Goal: Information Seeking & Learning: Check status

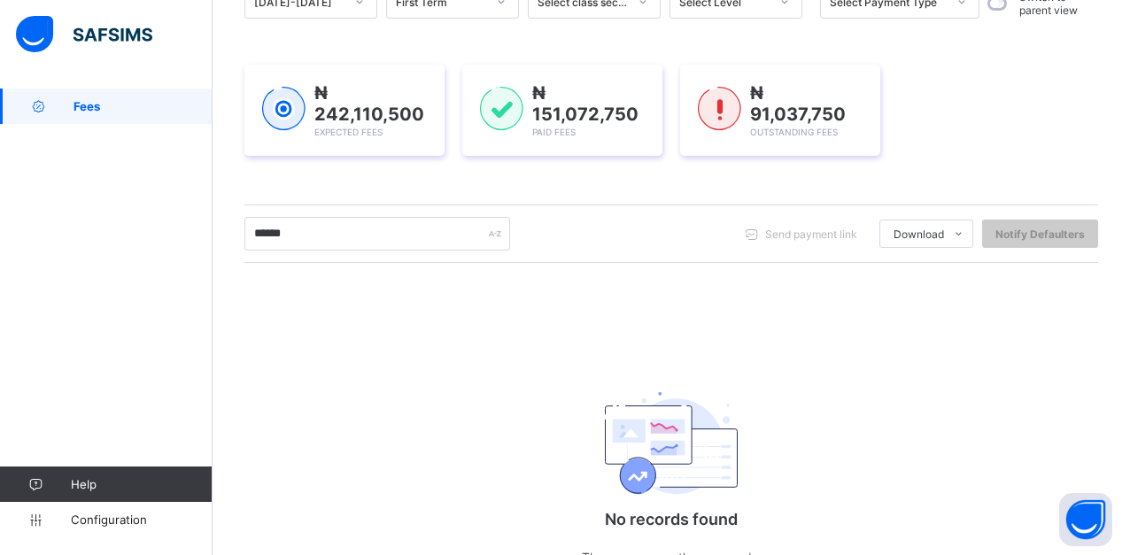
scroll to position [266, 0]
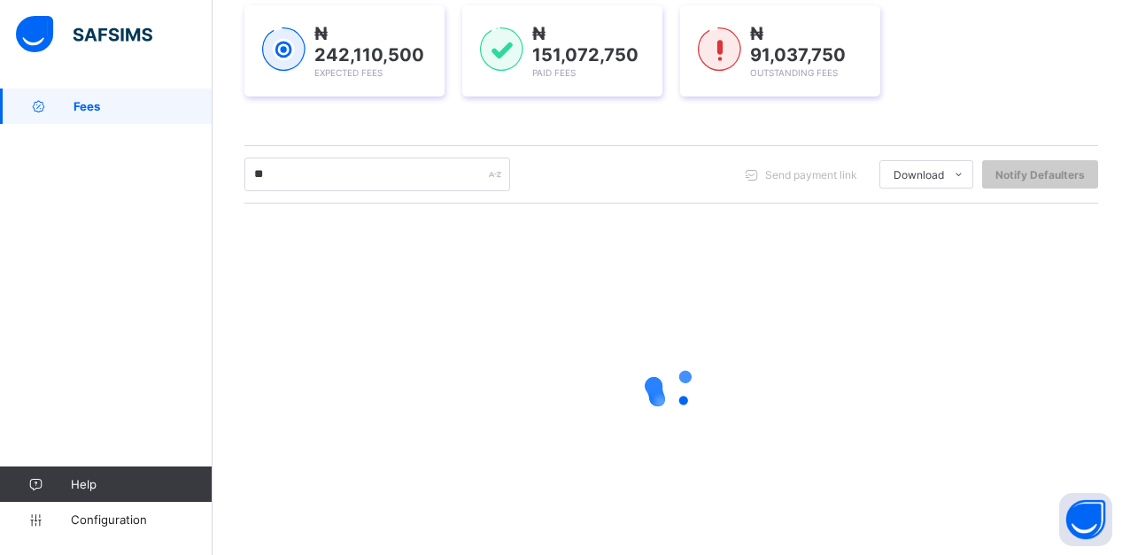
type input "*"
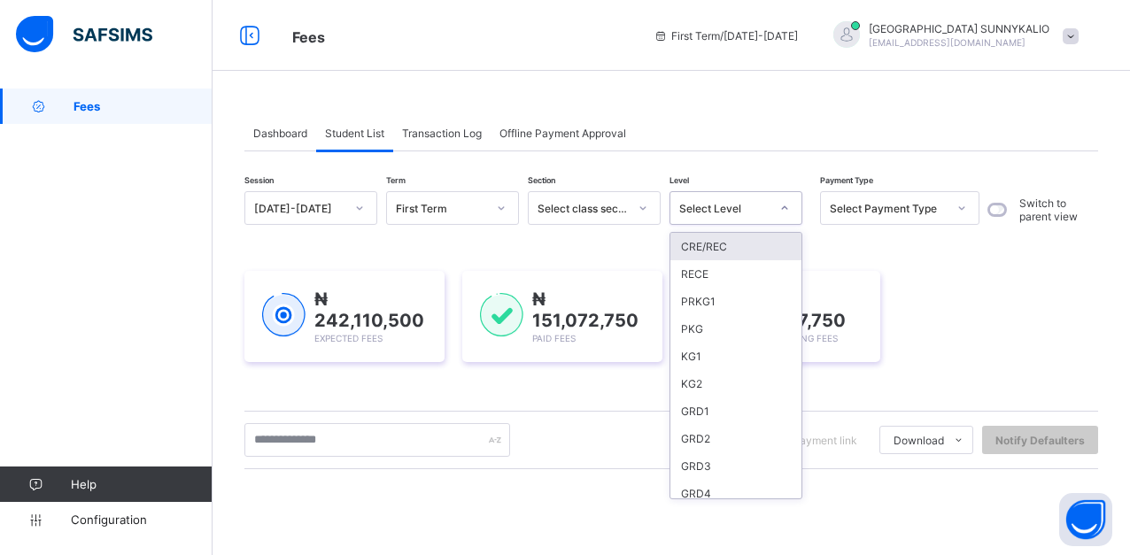
click at [782, 214] on icon at bounding box center [784, 208] width 11 height 18
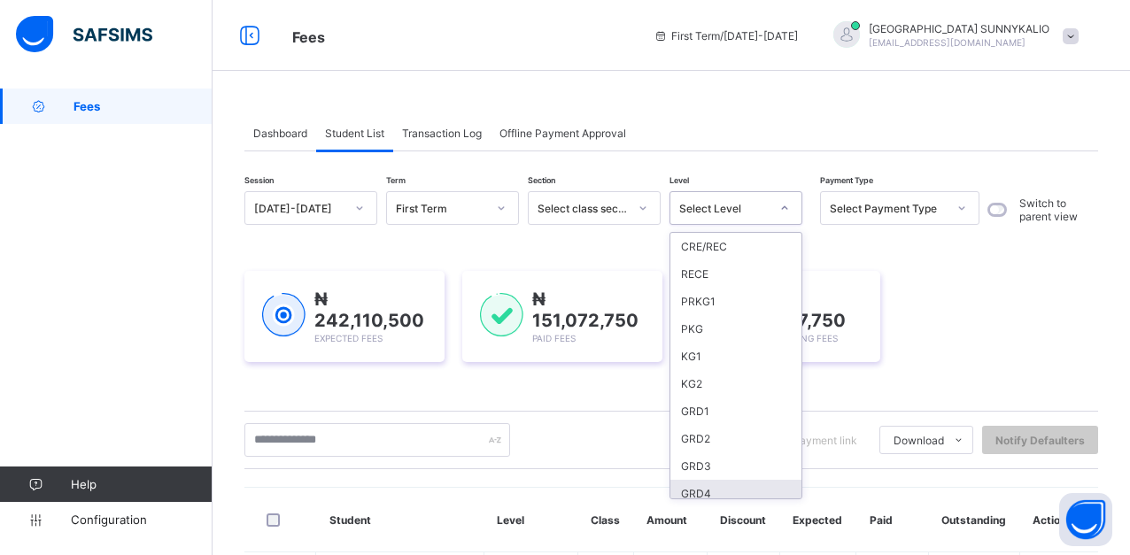
scroll to position [89, 0]
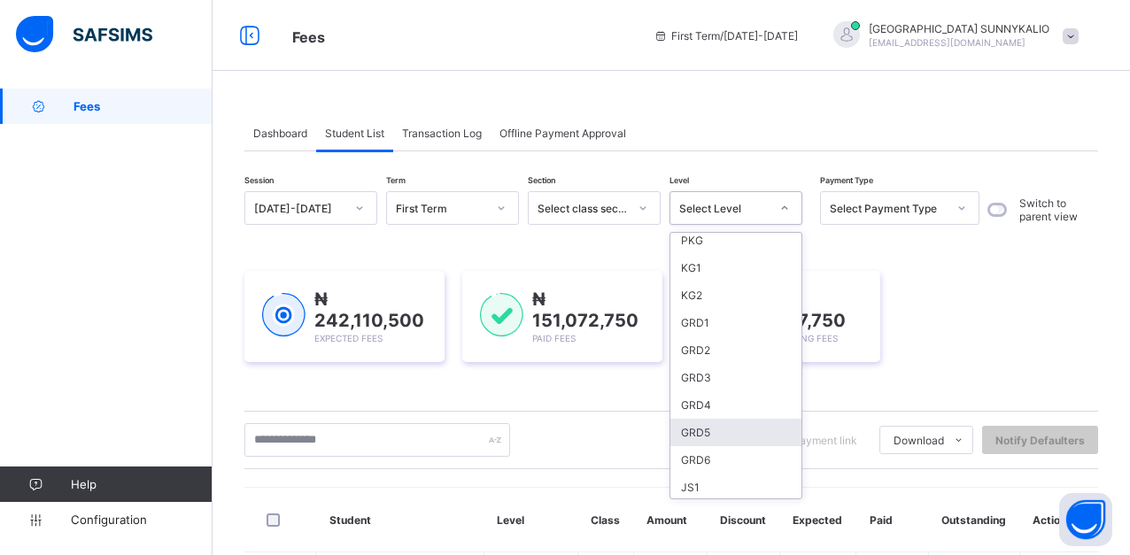
click at [702, 432] on div "GRD5" at bounding box center [735, 432] width 131 height 27
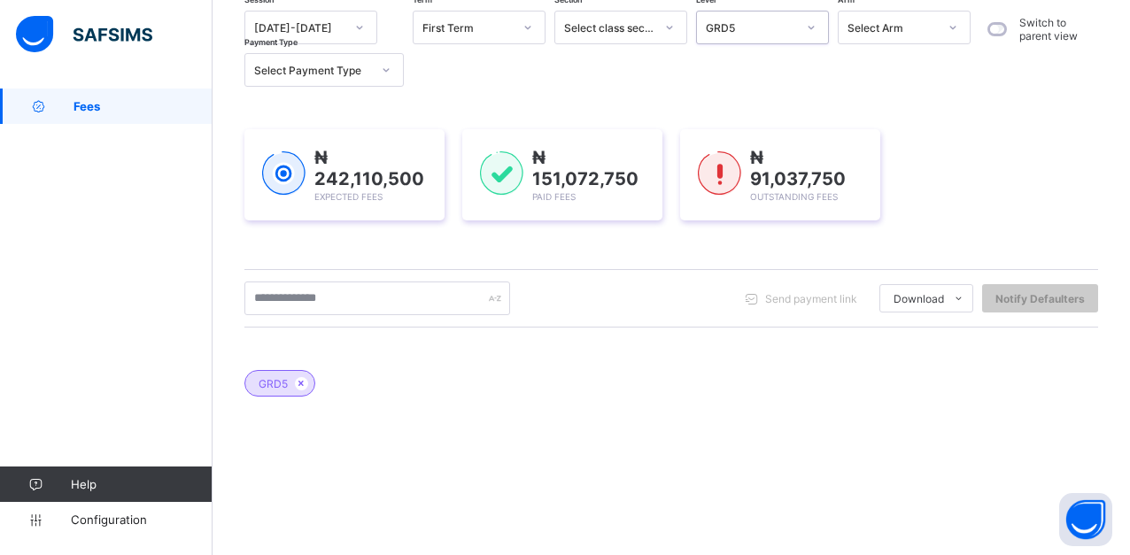
scroll to position [266, 0]
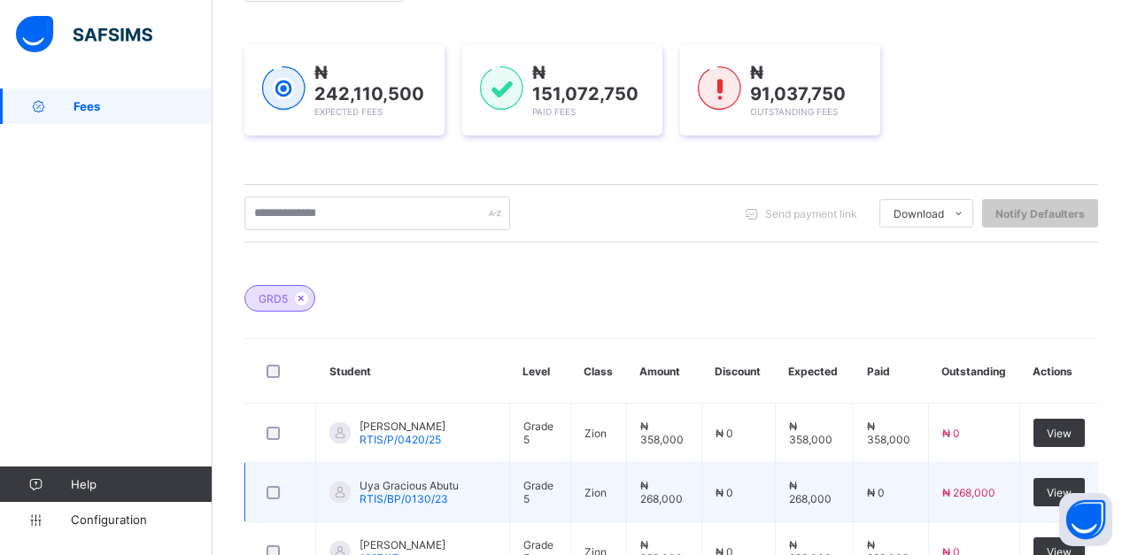
click at [929, 492] on td "₦ 0" at bounding box center [891, 492] width 75 height 59
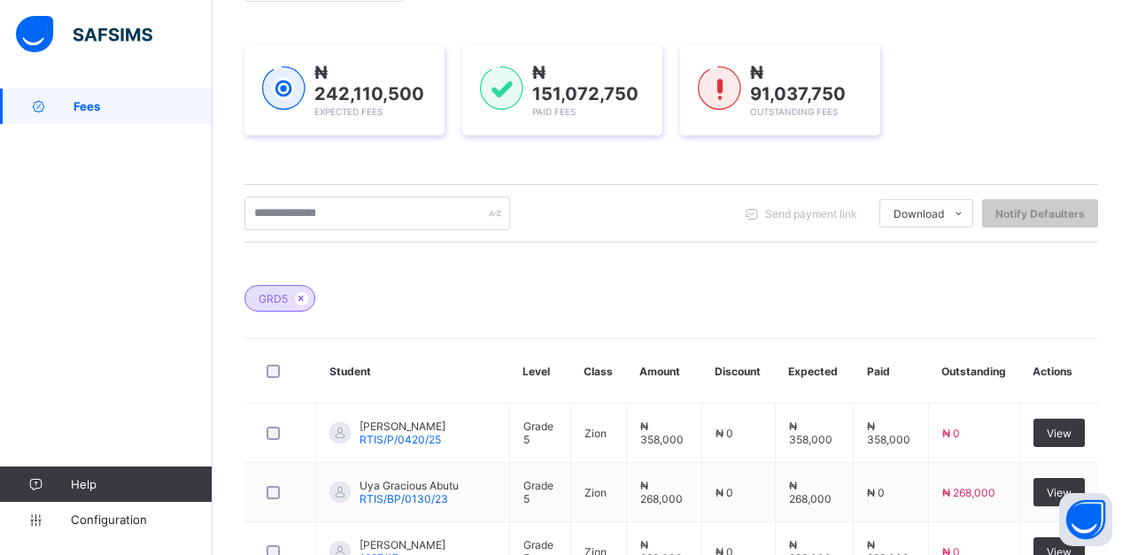
scroll to position [822, 0]
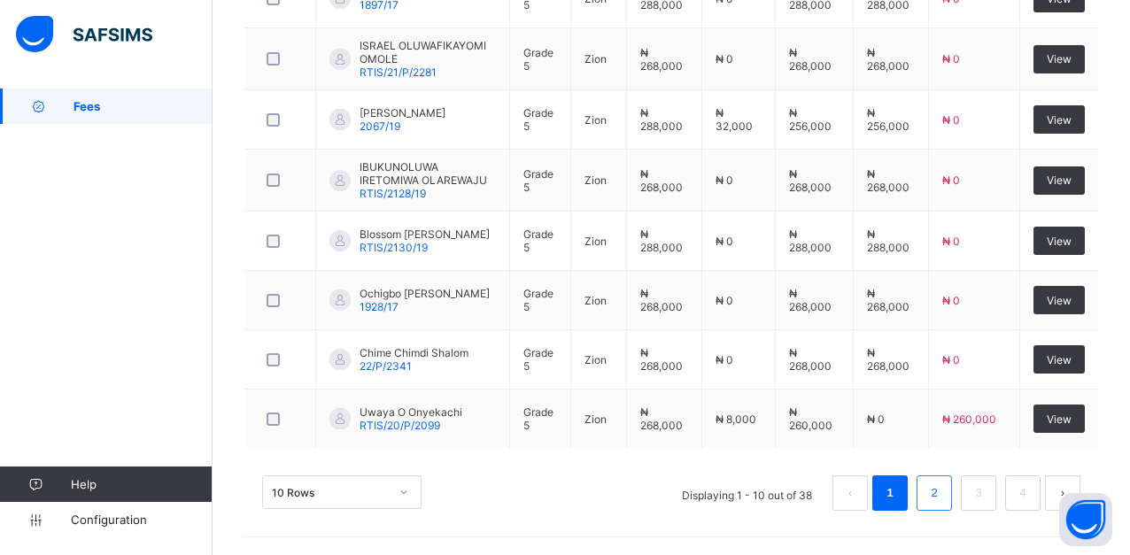
click at [942, 492] on link "2" at bounding box center [933, 493] width 17 height 23
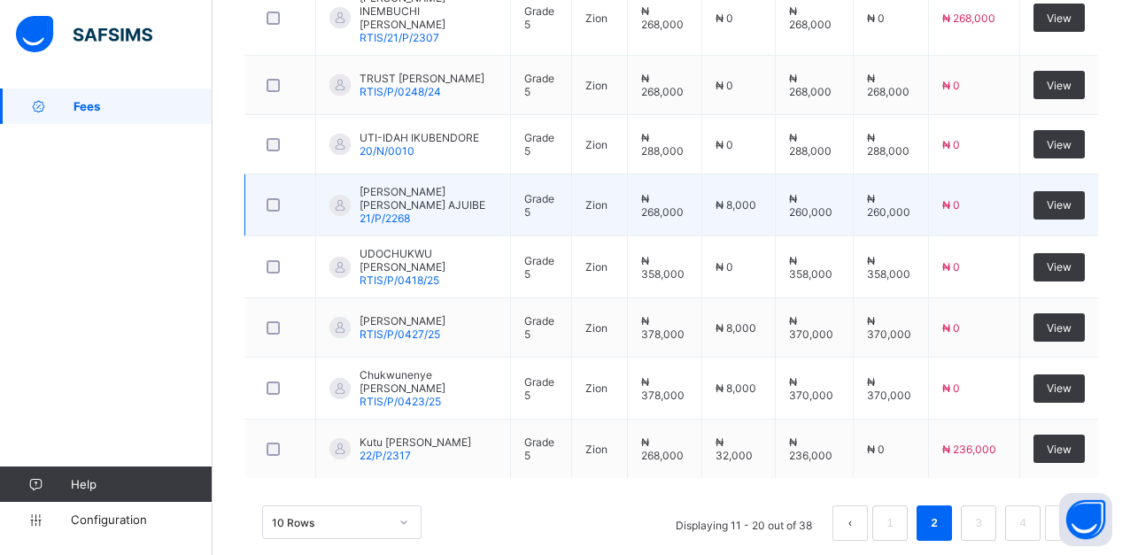
scroll to position [819, 0]
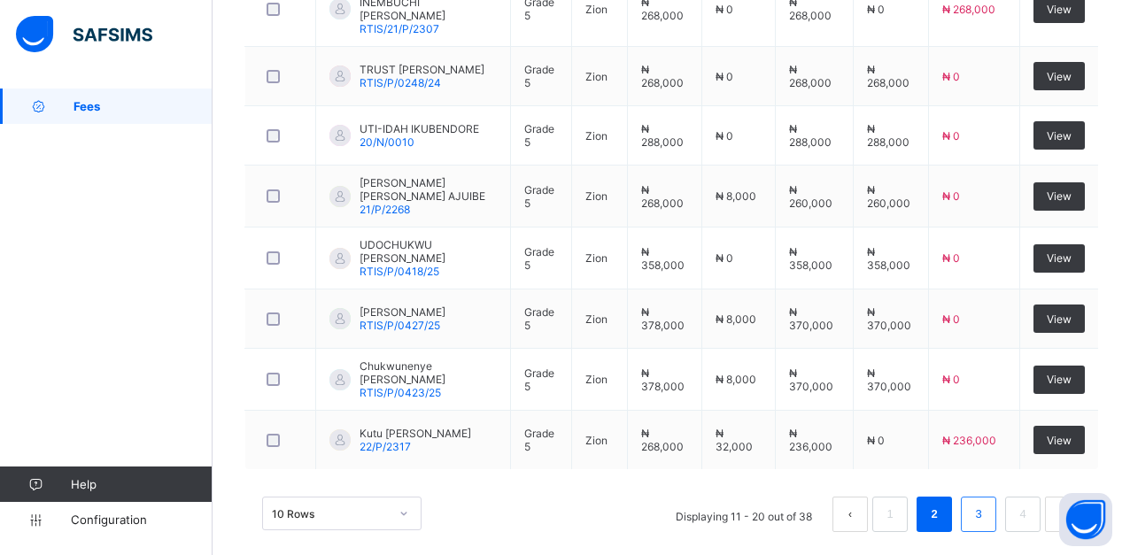
click at [986, 503] on link "3" at bounding box center [978, 514] width 17 height 23
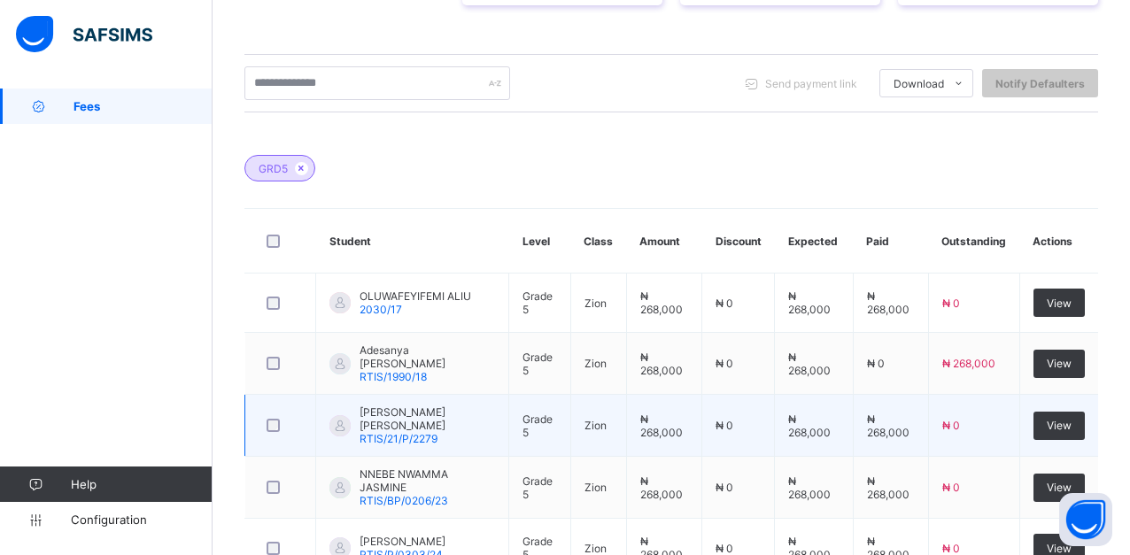
scroll to position [288, 0]
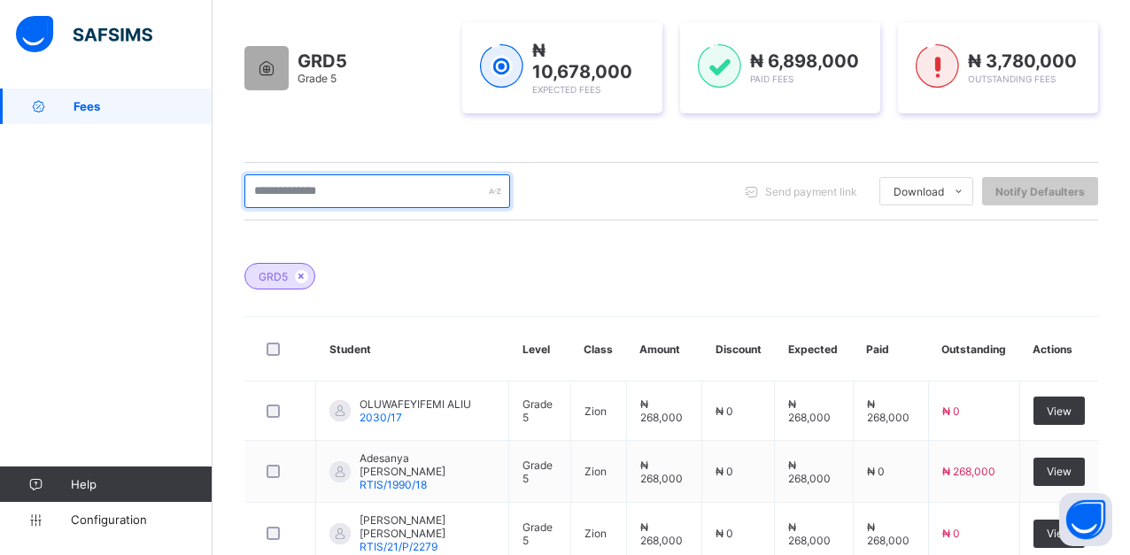
click at [388, 189] on input "text" at bounding box center [377, 191] width 266 height 34
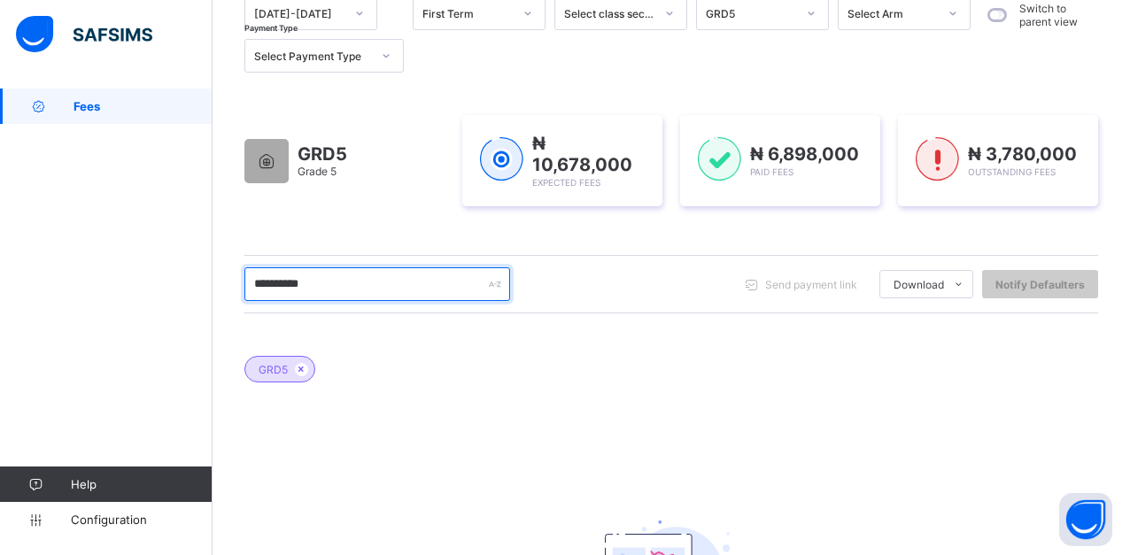
scroll to position [135, 0]
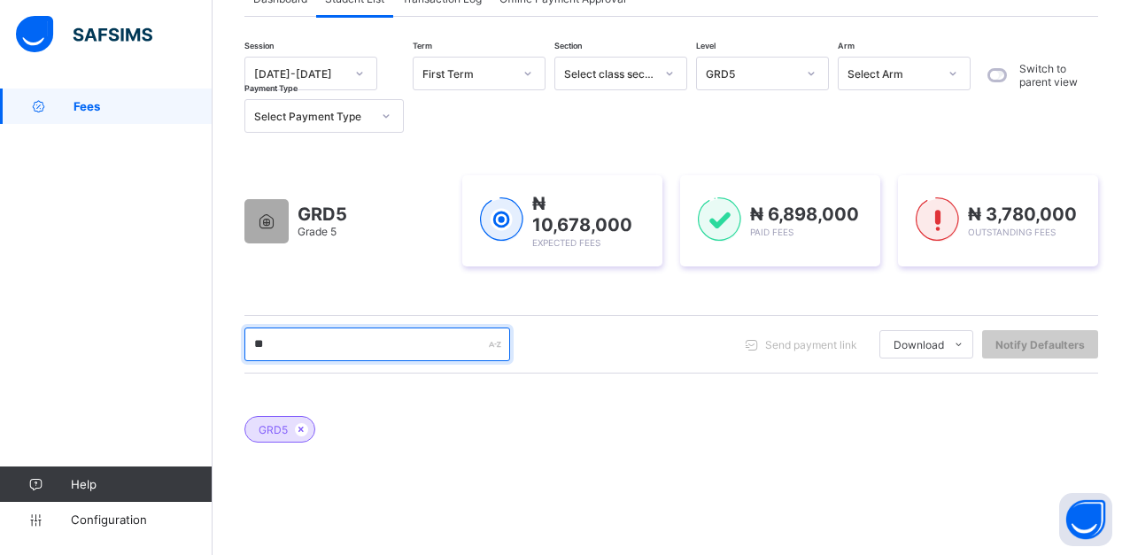
type input "*"
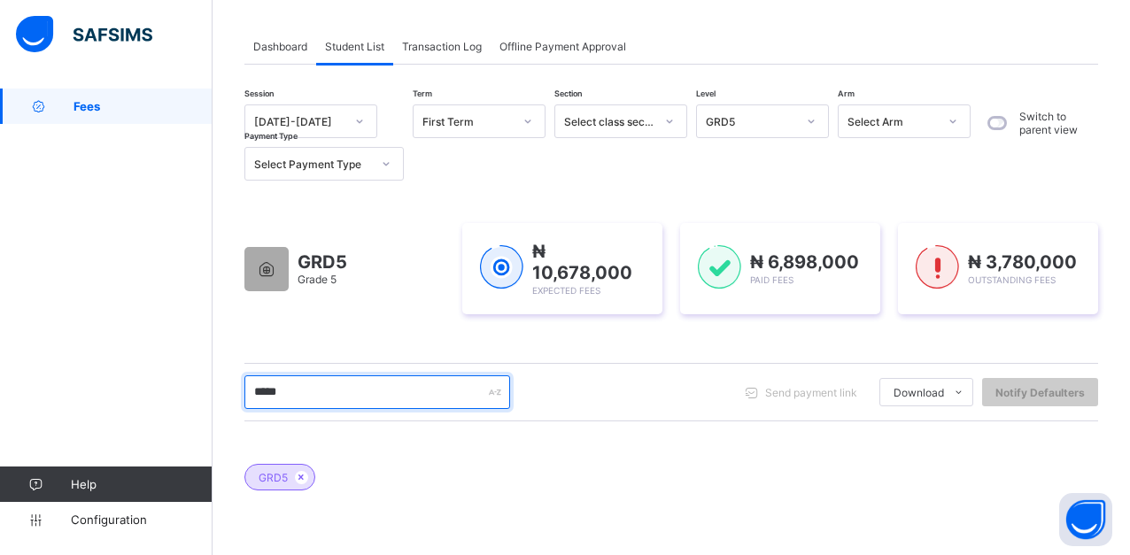
scroll to position [46, 0]
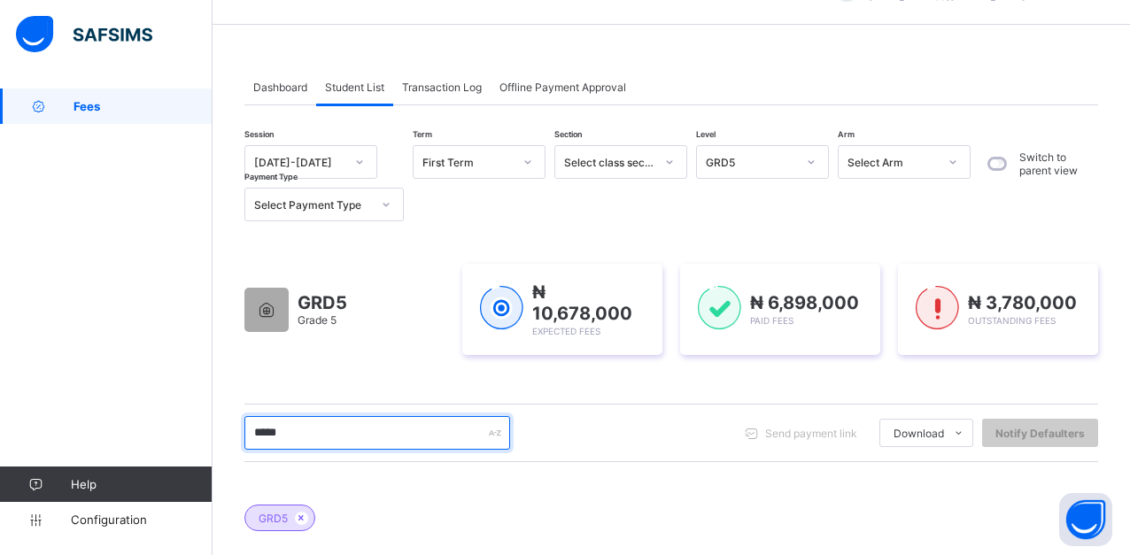
click at [398, 441] on input "*****" at bounding box center [377, 433] width 266 height 34
type input "*"
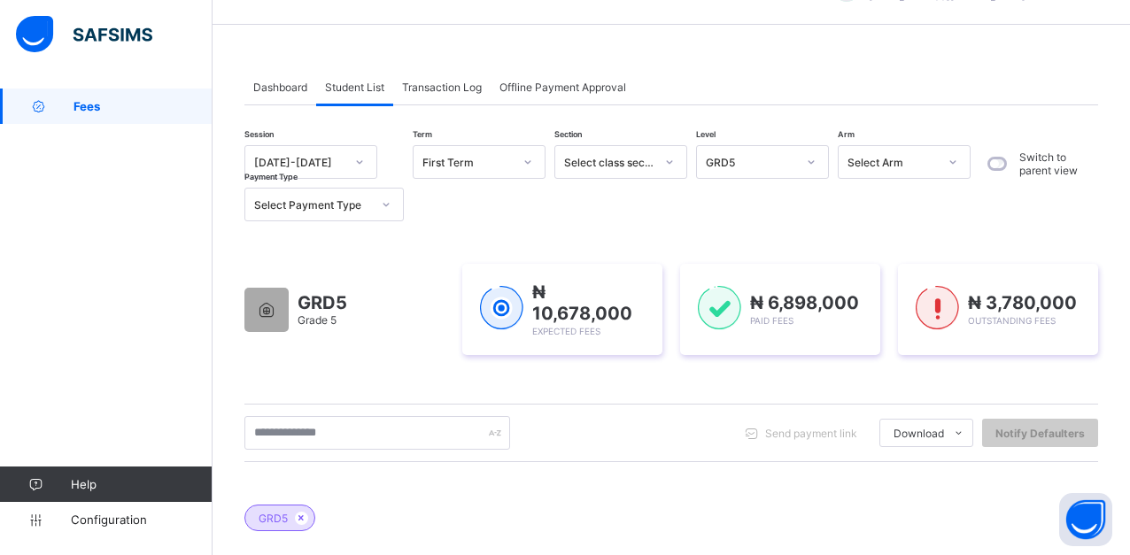
click at [87, 107] on span "Fees" at bounding box center [142, 106] width 139 height 14
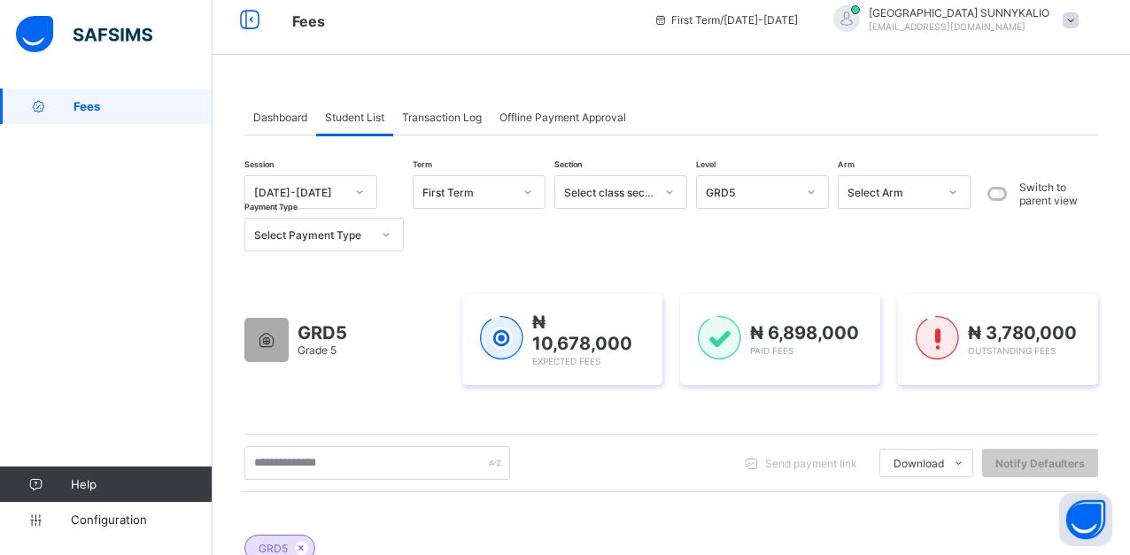
scroll to position [0, 0]
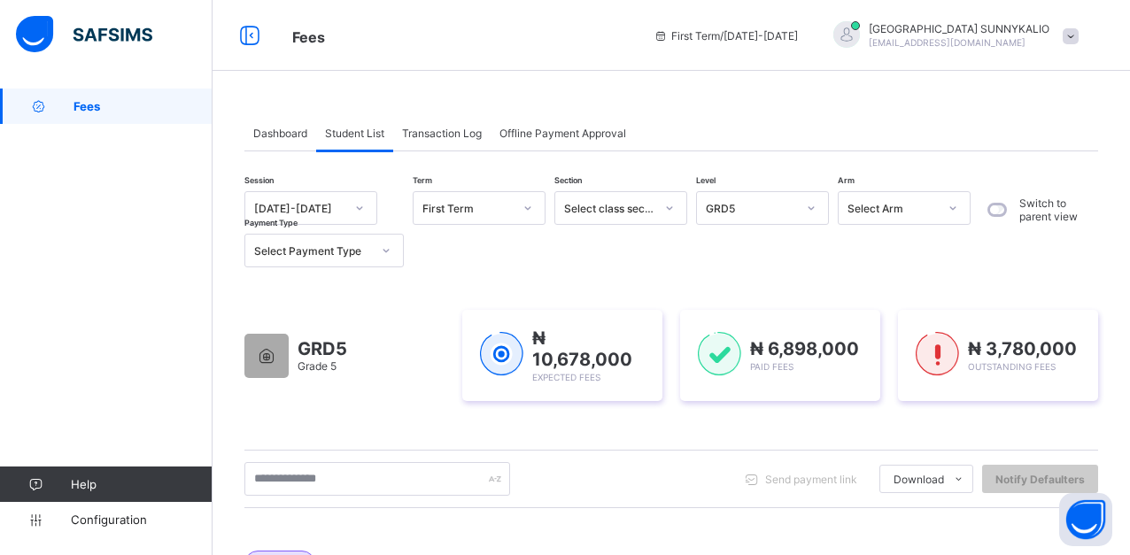
click at [365, 138] on span "Student List" at bounding box center [354, 133] width 59 height 13
click at [436, 138] on span "Transaction Log" at bounding box center [442, 133] width 80 height 13
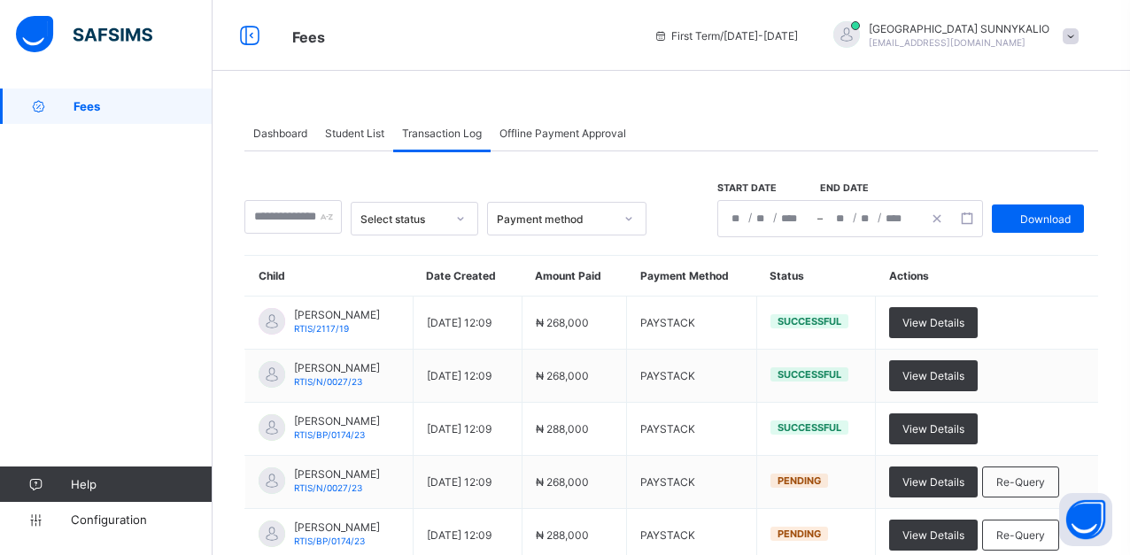
drag, startPoint x: 436, startPoint y: 138, endPoint x: 344, endPoint y: 138, distance: 92.1
click at [344, 138] on span "Student List" at bounding box center [354, 133] width 59 height 13
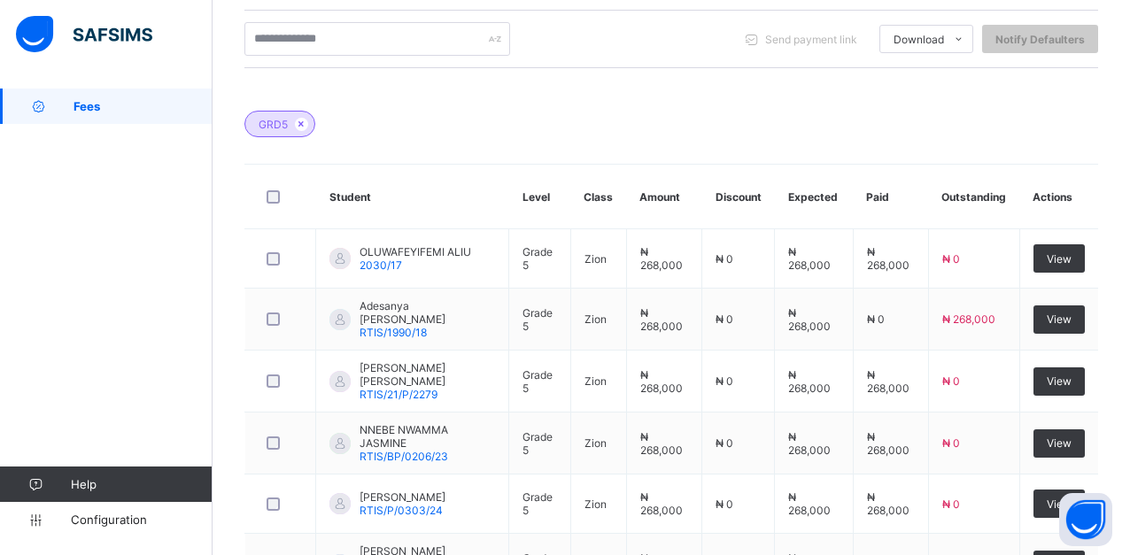
scroll to position [443, 0]
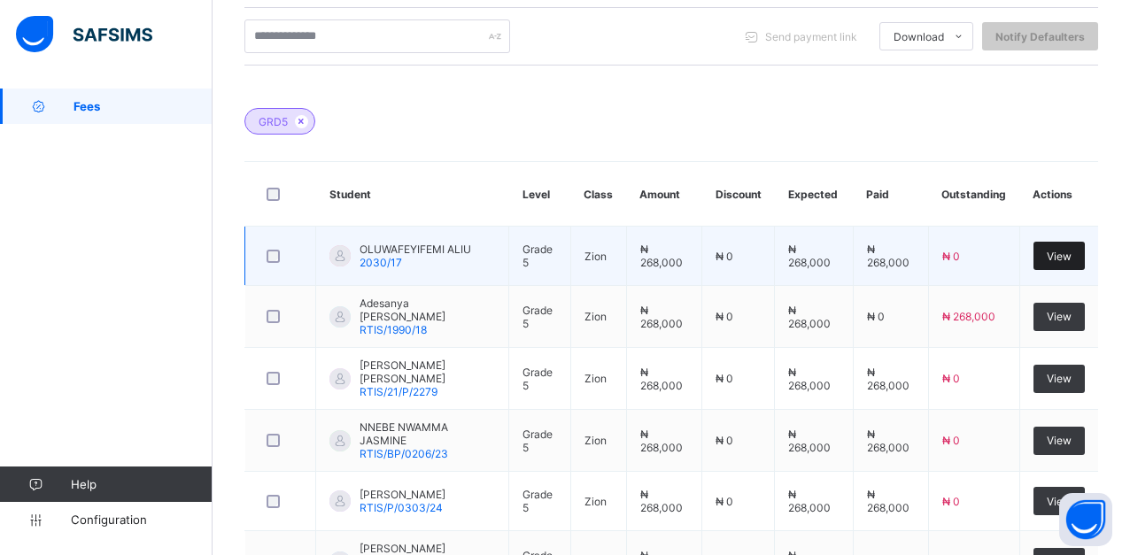
click at [1070, 259] on span "View" at bounding box center [1059, 256] width 25 height 13
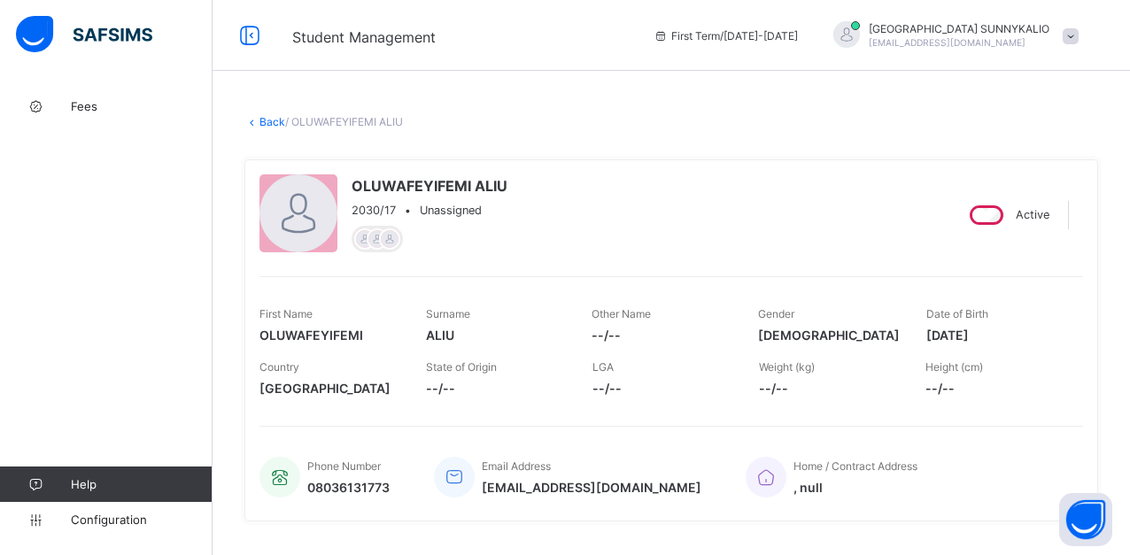
click at [265, 124] on link "Back" at bounding box center [272, 121] width 26 height 13
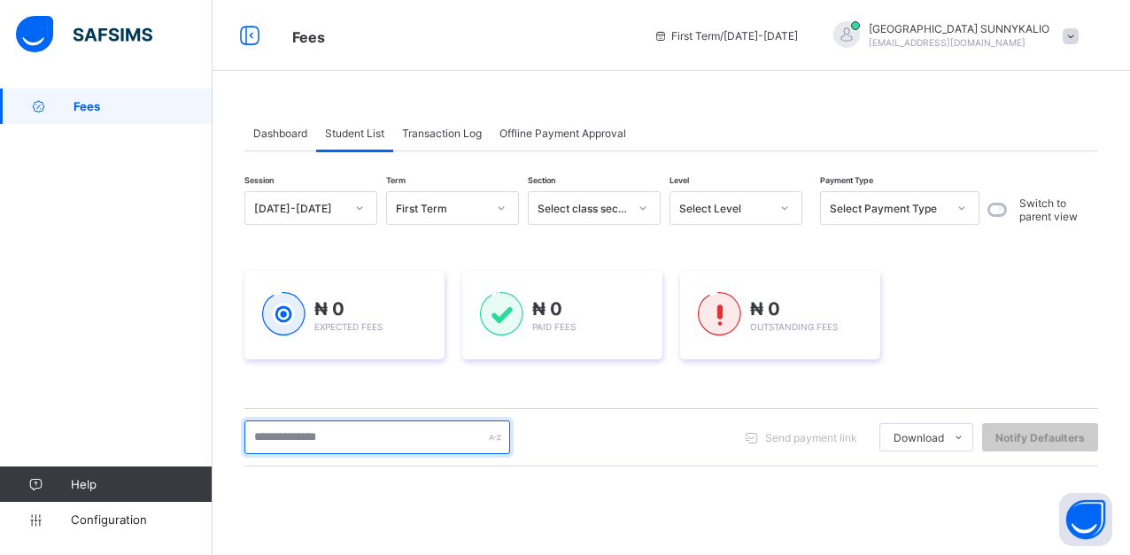
click at [414, 431] on input "text" at bounding box center [377, 438] width 266 height 34
type input "*****"
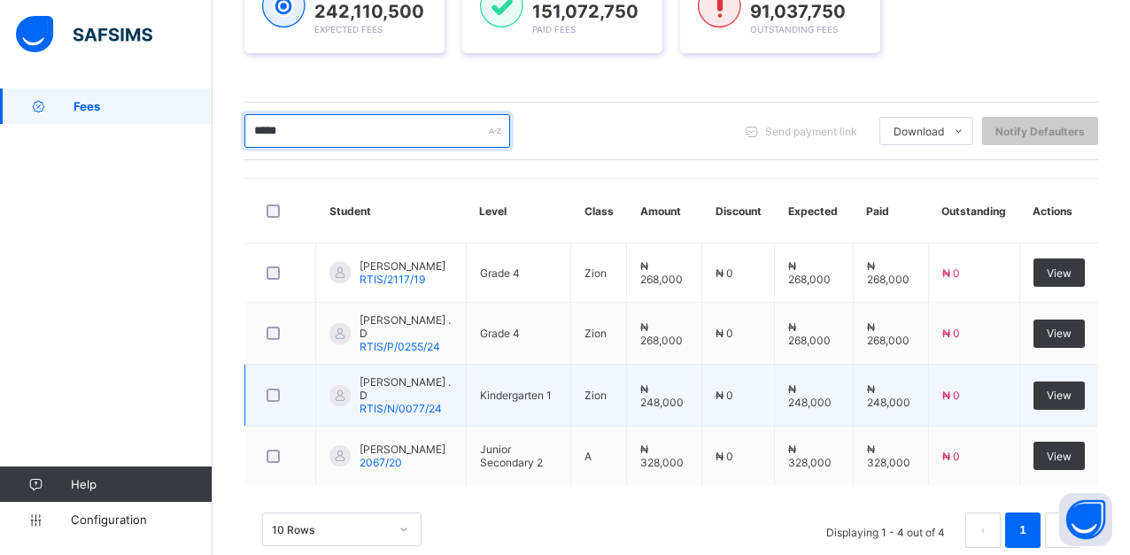
scroll to position [349, 0]
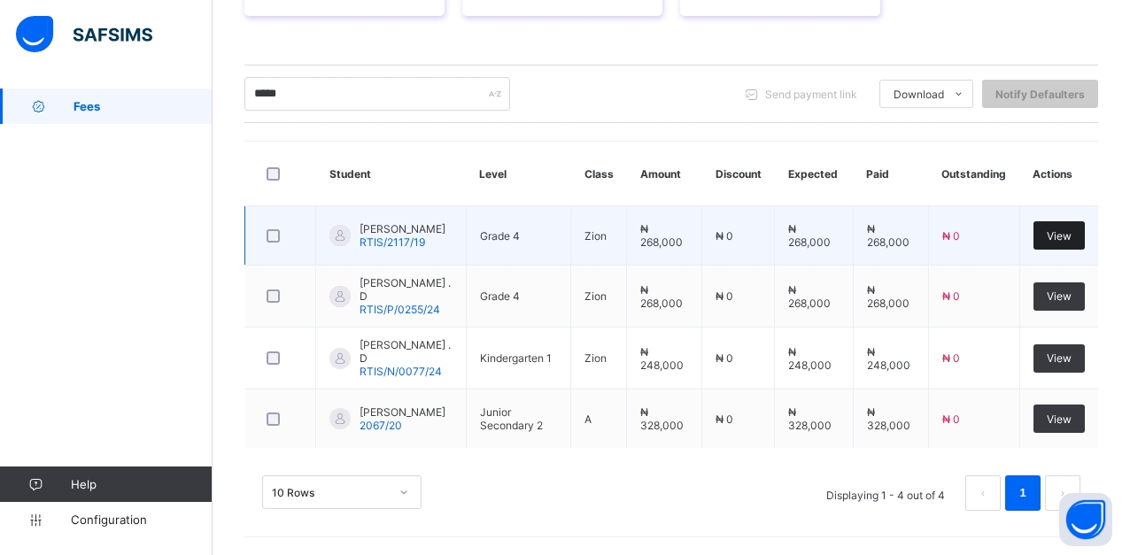
click at [1071, 235] on span "View" at bounding box center [1059, 235] width 25 height 13
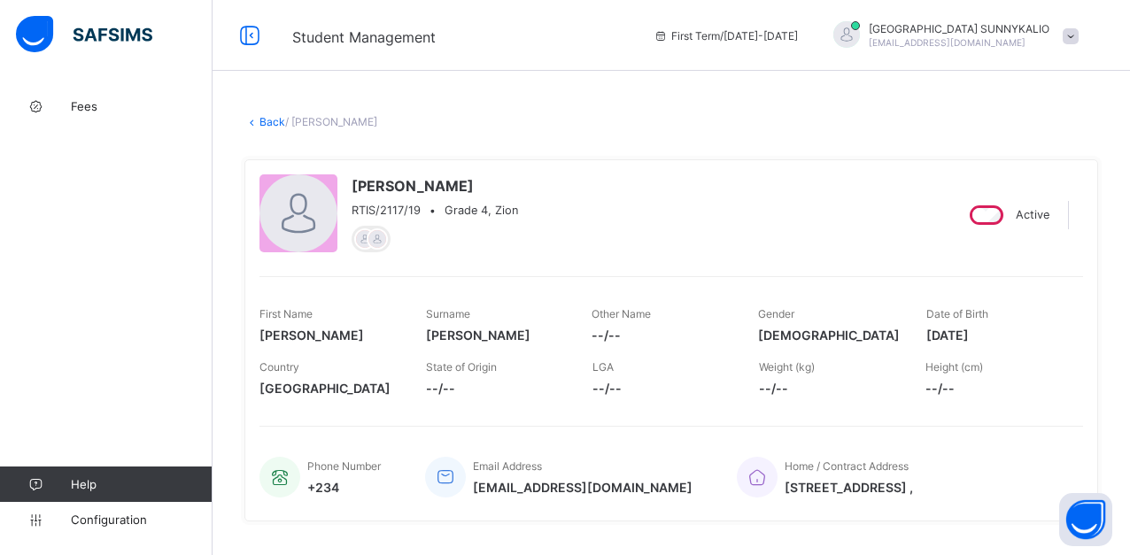
scroll to position [354, 0]
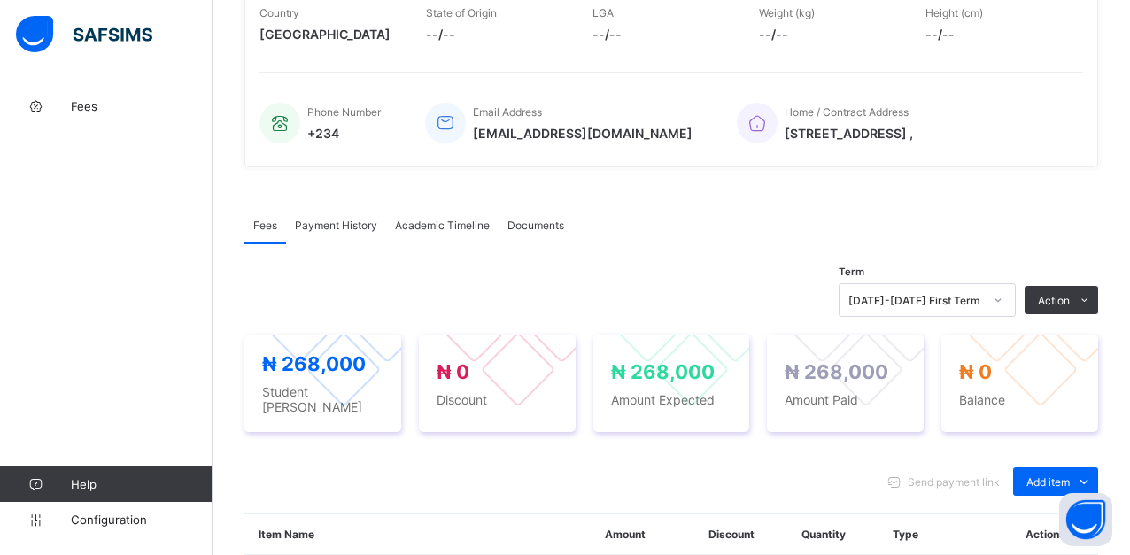
click at [332, 230] on span "Payment History" at bounding box center [336, 225] width 82 height 13
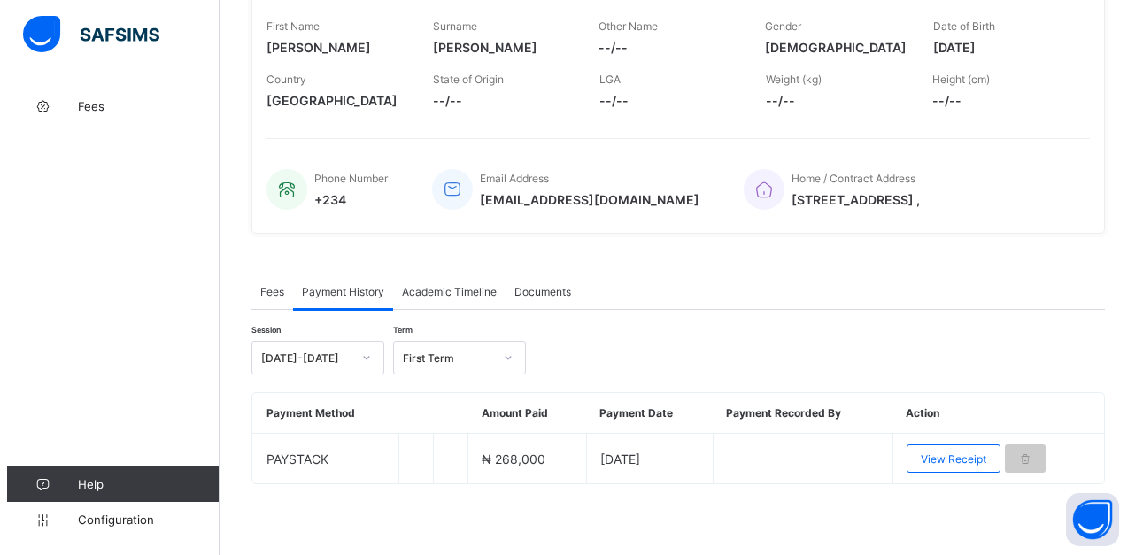
scroll to position [288, 0]
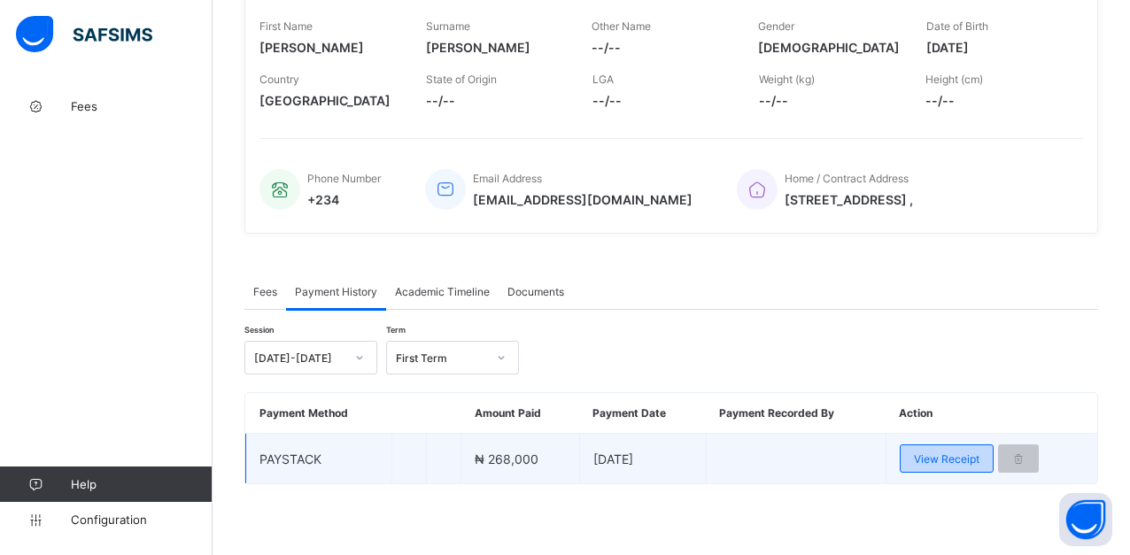
click at [958, 457] on span "View Receipt" at bounding box center [947, 458] width 66 height 13
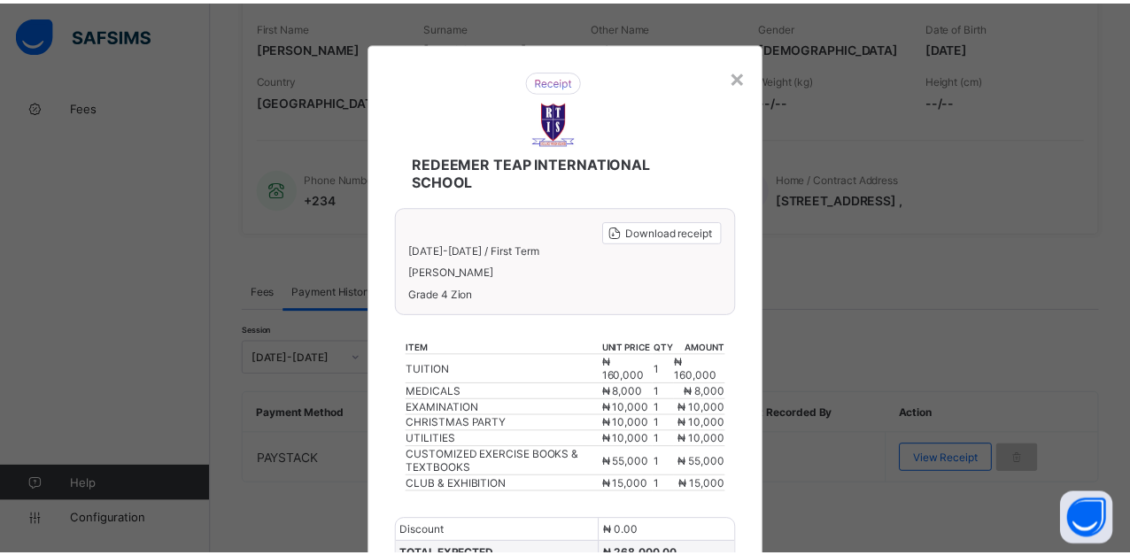
scroll to position [0, 0]
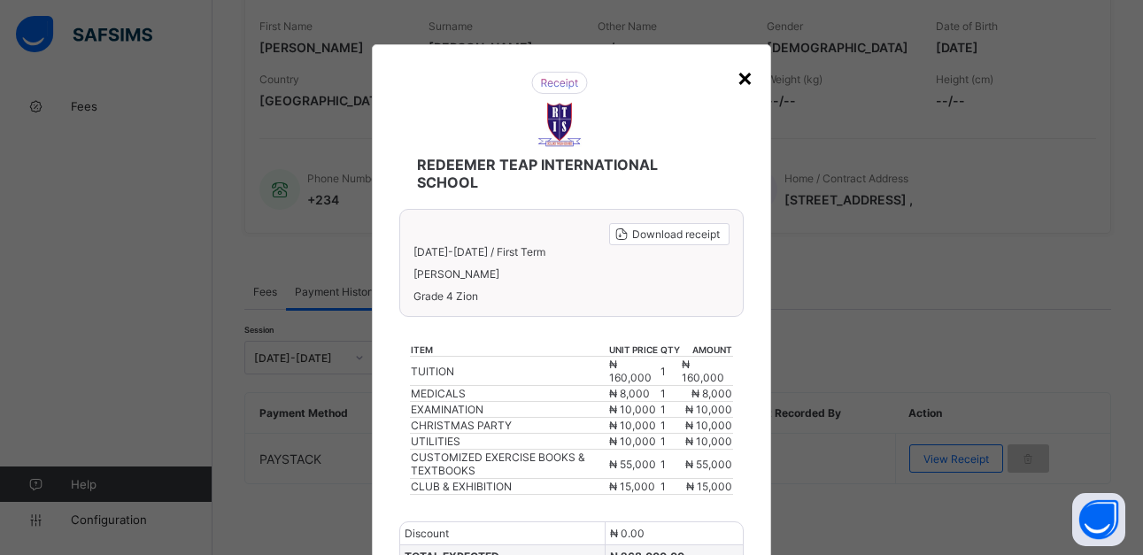
click at [741, 73] on div "×" at bounding box center [745, 77] width 17 height 30
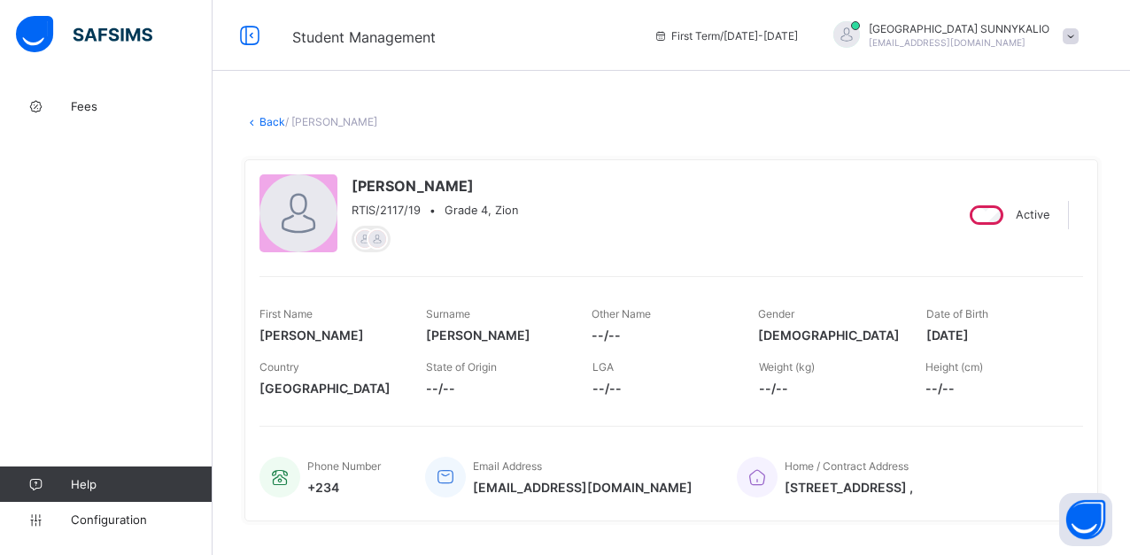
click at [278, 125] on link "Back" at bounding box center [272, 121] width 26 height 13
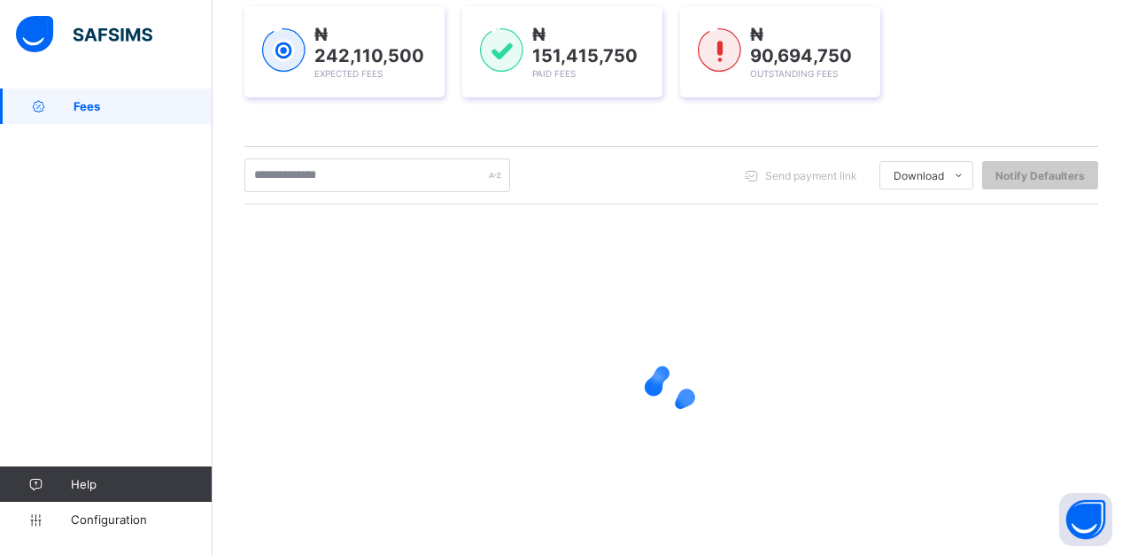
scroll to position [266, 0]
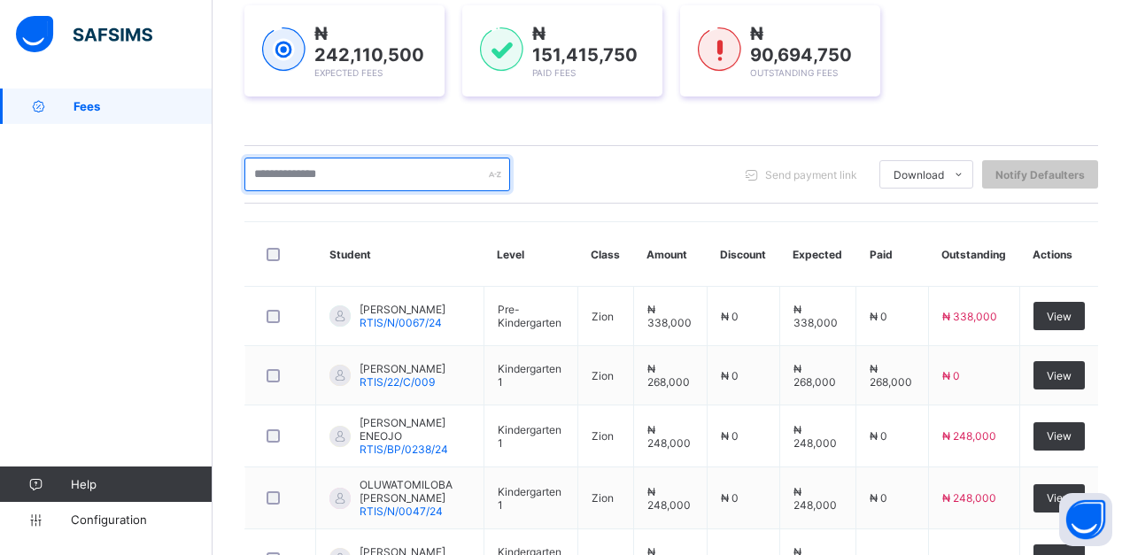
click at [393, 182] on input "text" at bounding box center [377, 175] width 266 height 34
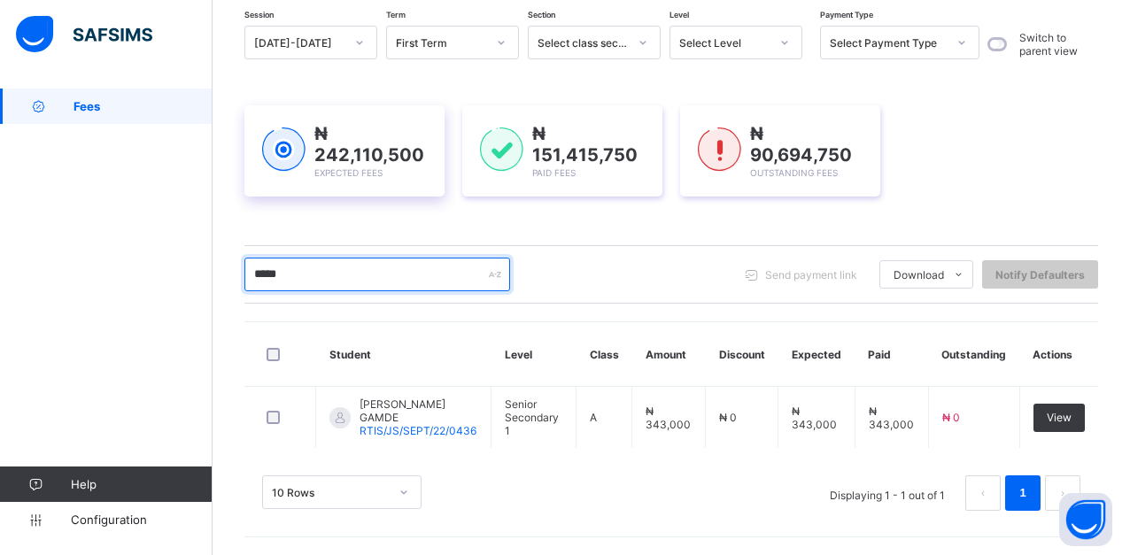
scroll to position [166, 0]
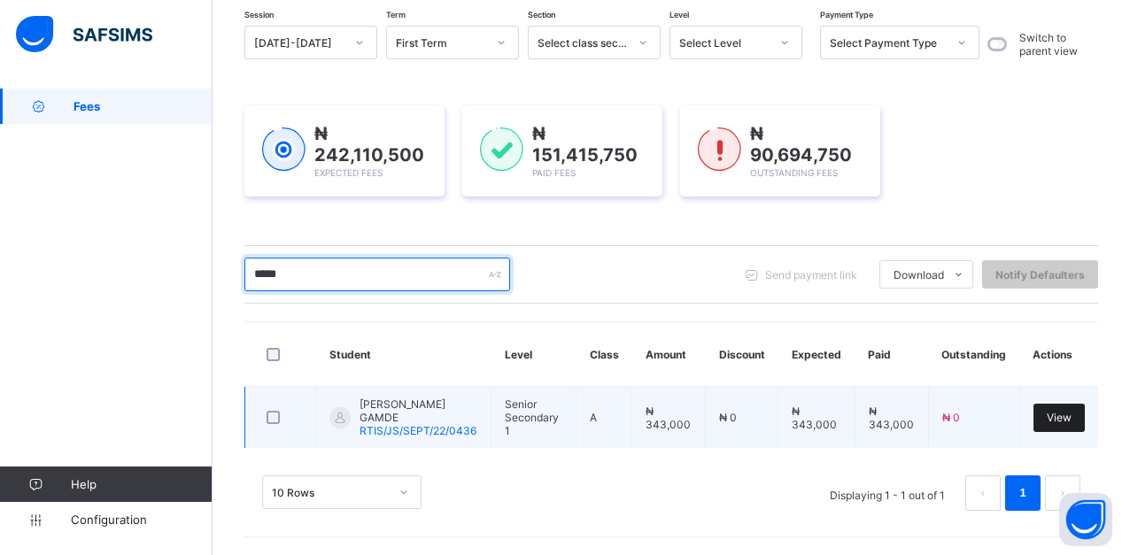
type input "*****"
click at [1071, 417] on span "View" at bounding box center [1059, 417] width 25 height 13
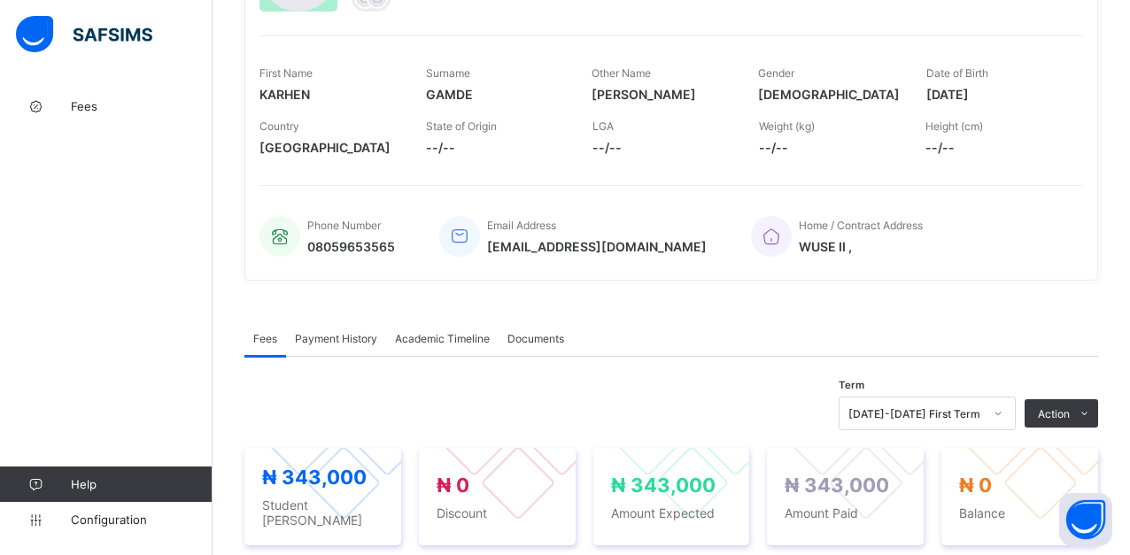
scroll to position [266, 0]
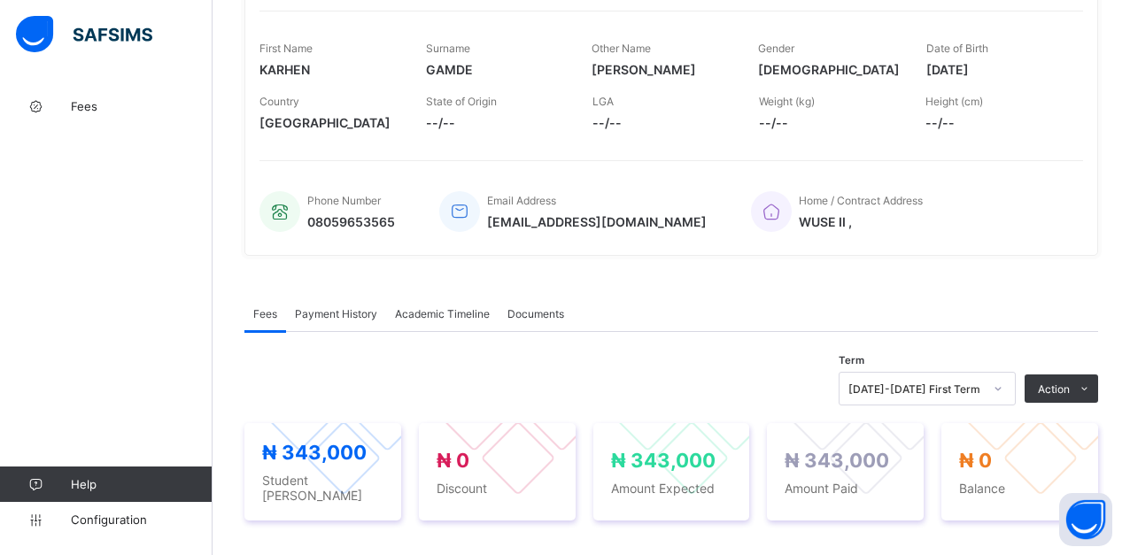
click at [336, 318] on span "Payment History" at bounding box center [336, 313] width 82 height 13
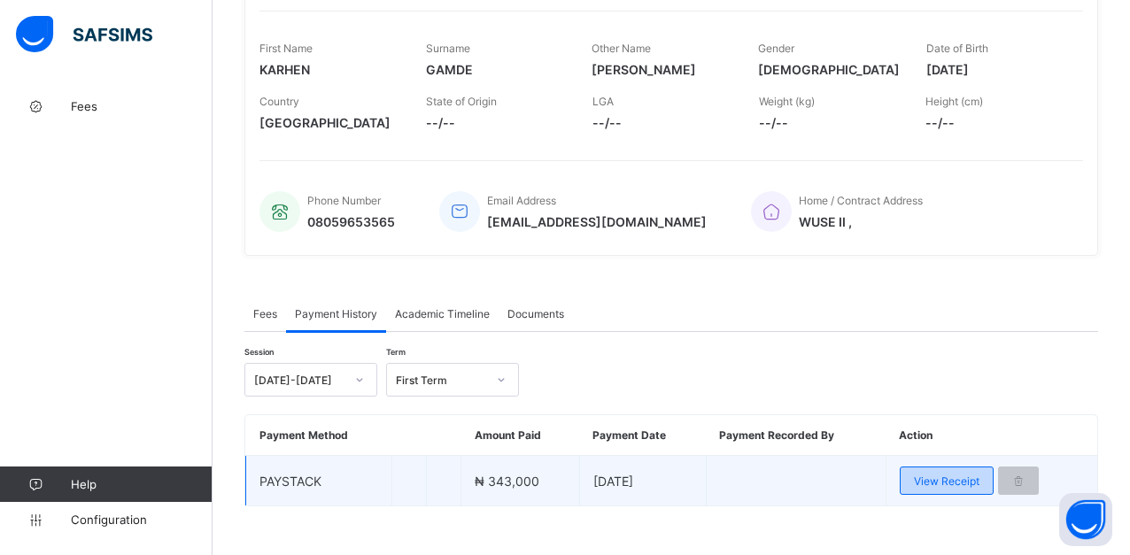
click at [941, 483] on span "View Receipt" at bounding box center [947, 481] width 66 height 13
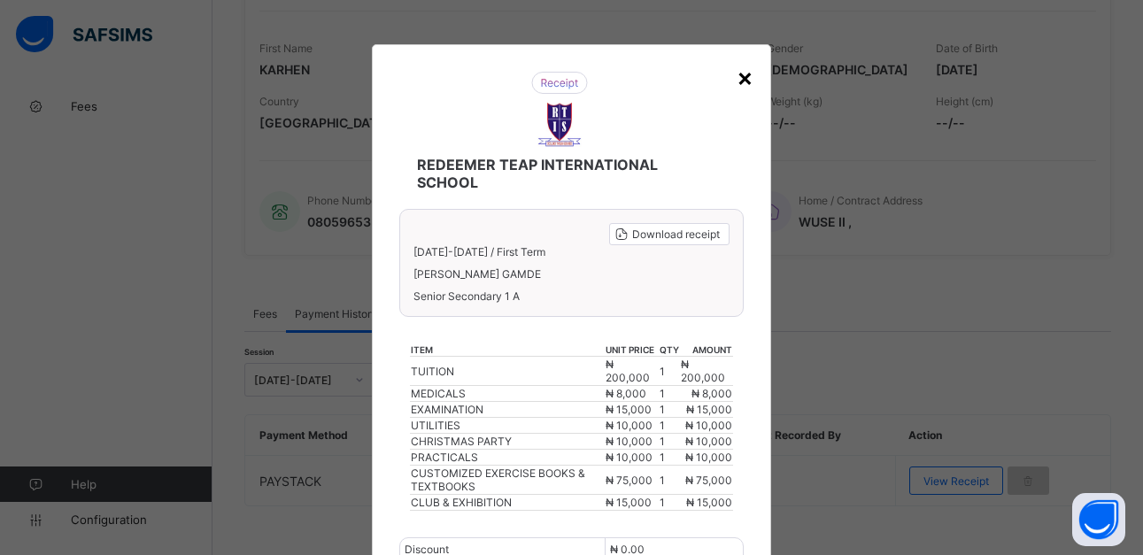
click at [739, 81] on div "×" at bounding box center [745, 77] width 17 height 30
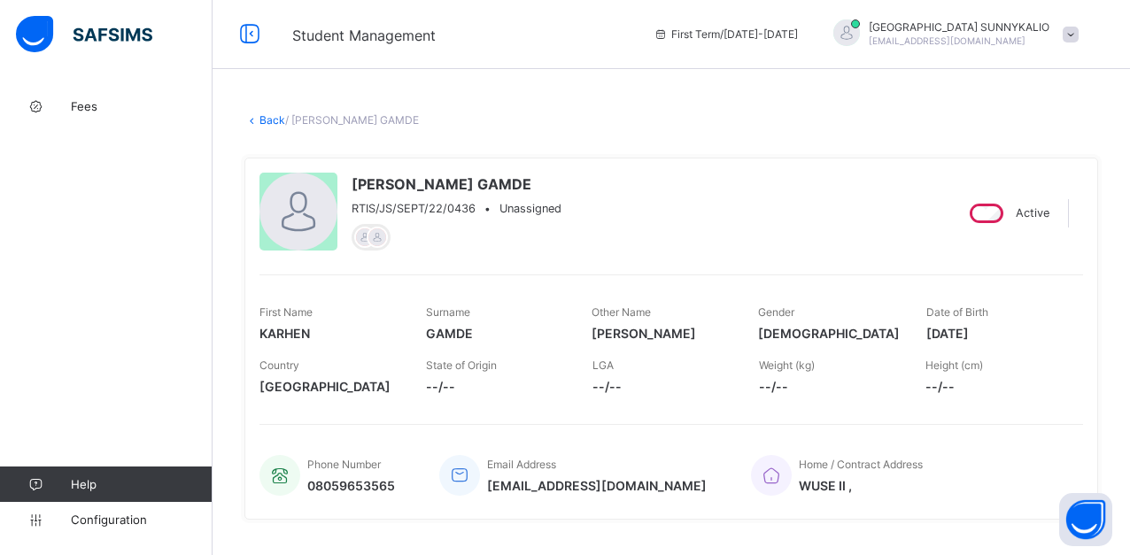
scroll to position [0, 0]
click at [268, 120] on link "Back" at bounding box center [272, 121] width 26 height 13
